Goal: Task Accomplishment & Management: Complete application form

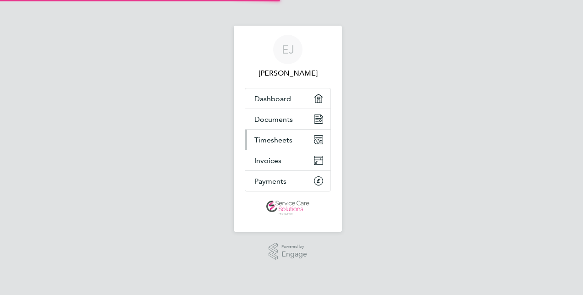
select select "30"
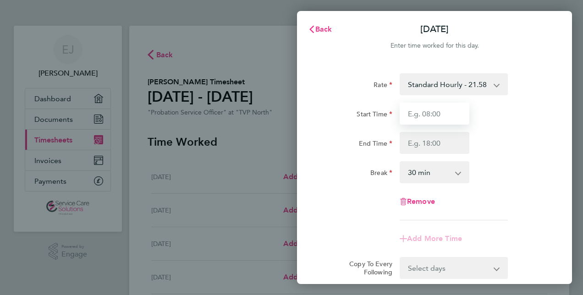
click at [428, 111] on input "Start Time" at bounding box center [435, 114] width 70 height 22
type input "09:00"
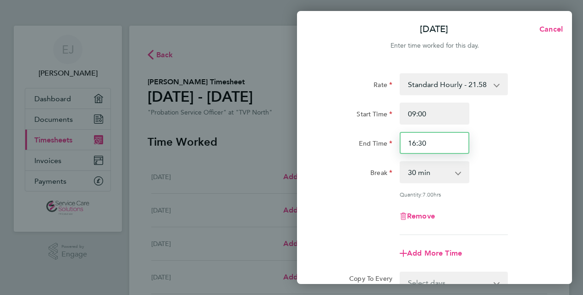
click at [420, 142] on input "16:30" at bounding box center [435, 143] width 70 height 22
click at [416, 144] on input "16:30" at bounding box center [435, 143] width 70 height 22
click at [430, 143] on input "17:30" at bounding box center [435, 143] width 70 height 22
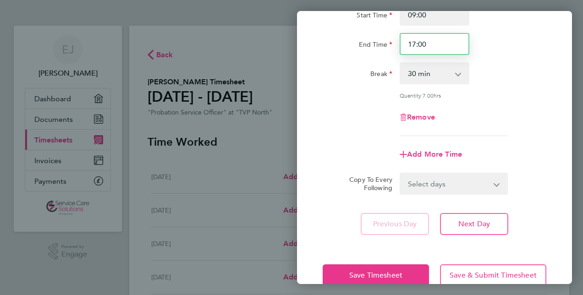
scroll to position [119, 0]
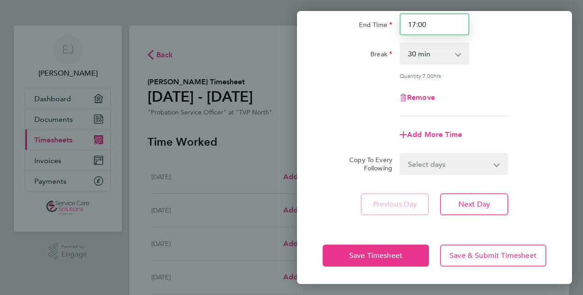
type input "17:00"
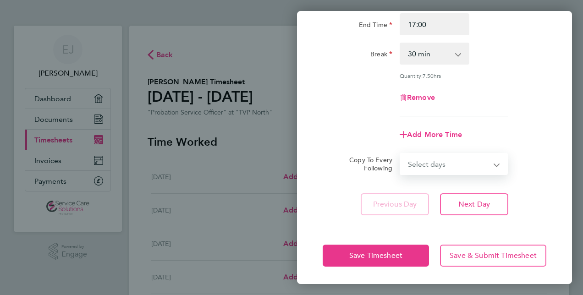
click at [435, 166] on select "Select days Day Weekday (Mon-Fri) Weekend (Sat-Sun) [DATE] [DATE] [DATE] [DATE]…" at bounding box center [449, 164] width 96 height 20
select select "WEEKDAY"
click at [401, 154] on select "Select days Day Weekday (Mon-Fri) Weekend (Sat-Sun) [DATE] [DATE] [DATE] [DATE]…" at bounding box center [449, 164] width 96 height 20
select select "[DATE]"
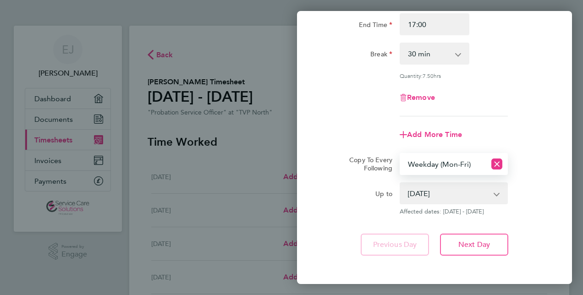
scroll to position [159, 0]
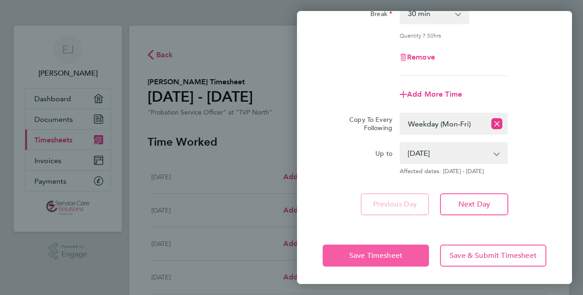
click at [367, 255] on span "Save Timesheet" at bounding box center [375, 255] width 53 height 9
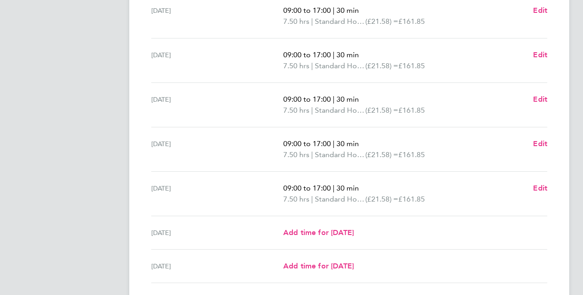
scroll to position [262, 0]
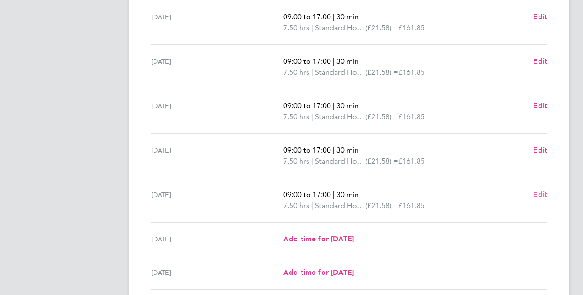
click at [539, 192] on span "Edit" at bounding box center [540, 194] width 14 height 9
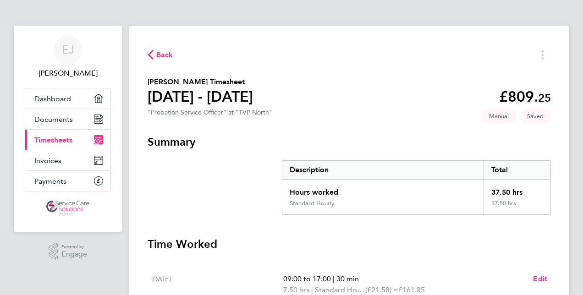
select select "30"
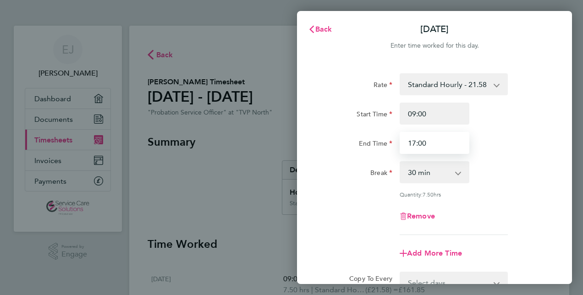
click at [415, 141] on input "17:00" at bounding box center [435, 143] width 70 height 22
click at [421, 142] on input "16:00" at bounding box center [435, 143] width 70 height 22
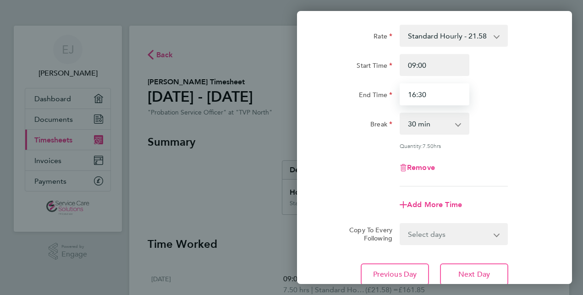
scroll to position [119, 0]
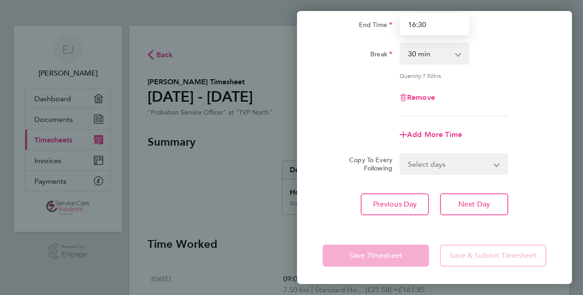
type input "16:30"
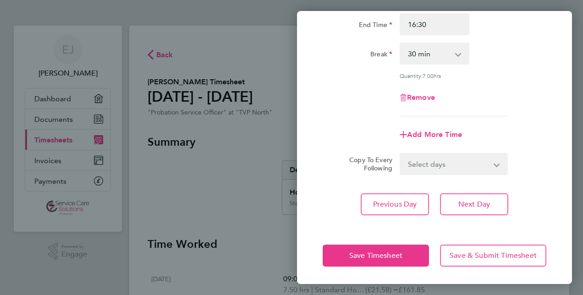
click at [325, 225] on div "Rate Standard Hourly - 21.58 Start Time 09:00 End Time 16:30 Break 0 min 15 min…" at bounding box center [434, 85] width 275 height 283
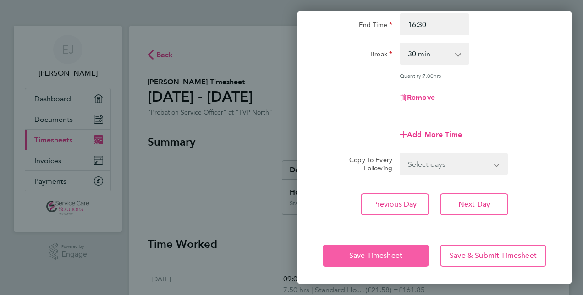
click at [371, 253] on span "Save Timesheet" at bounding box center [375, 255] width 53 height 9
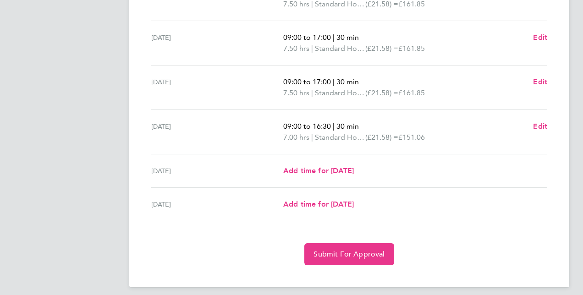
scroll to position [331, 0]
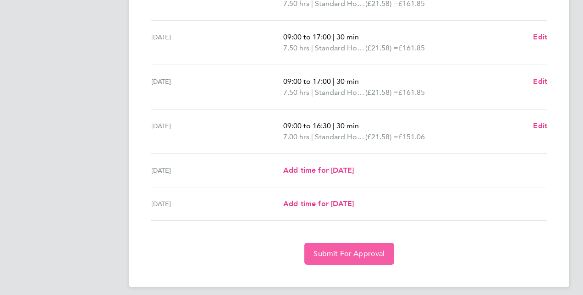
click at [329, 252] on span "Submit For Approval" at bounding box center [349, 253] width 71 height 9
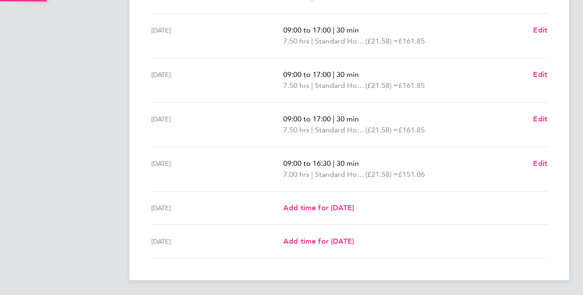
scroll to position [292, 0]
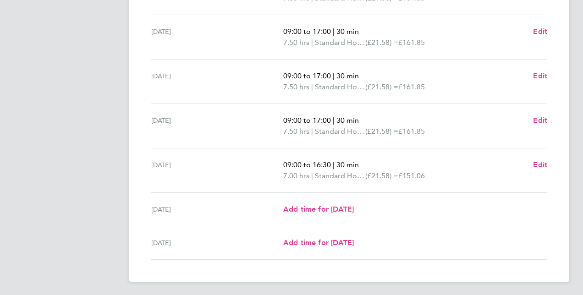
click at [68, 224] on app-navbar "EJ Esther Jilo Applications: Dashboard Documents Current page: Timesheets Invoi…" at bounding box center [68, 15] width 108 height 563
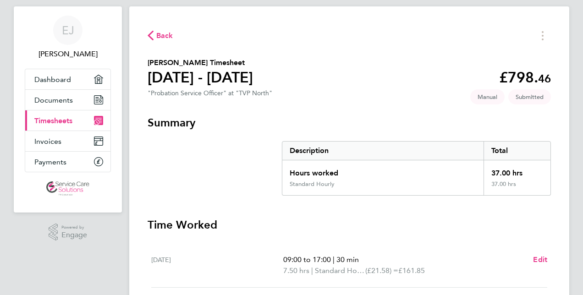
scroll to position [0, 0]
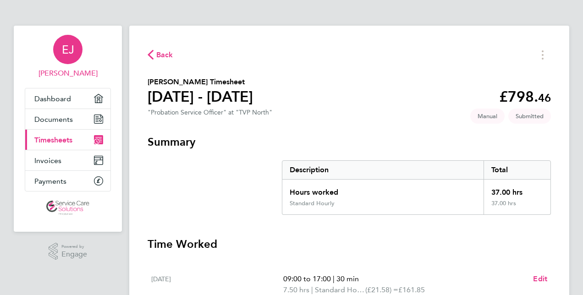
click at [72, 72] on span "Esther Jilo" at bounding box center [68, 73] width 86 height 11
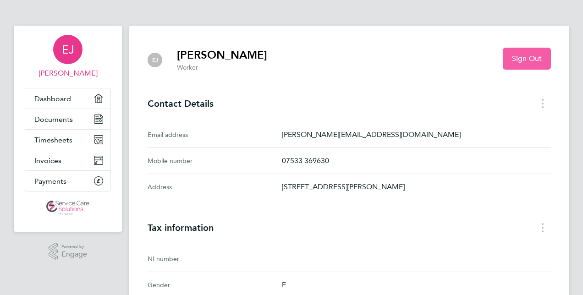
click at [532, 63] on button "Sign Out" at bounding box center [527, 59] width 48 height 22
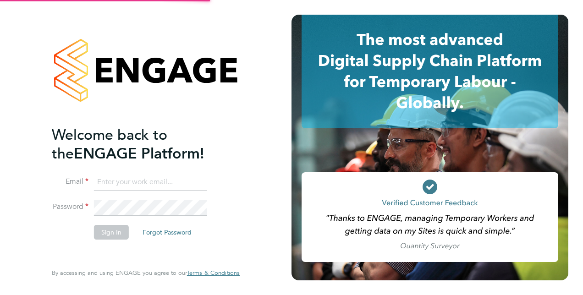
type input "esther.jilo2@justice.gov.uk"
